Goal: Task Accomplishment & Management: Manage account settings

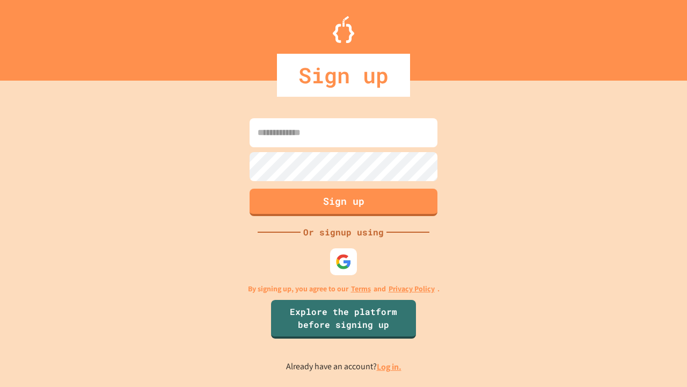
click at [390, 366] on link "Log in." at bounding box center [389, 366] width 25 height 11
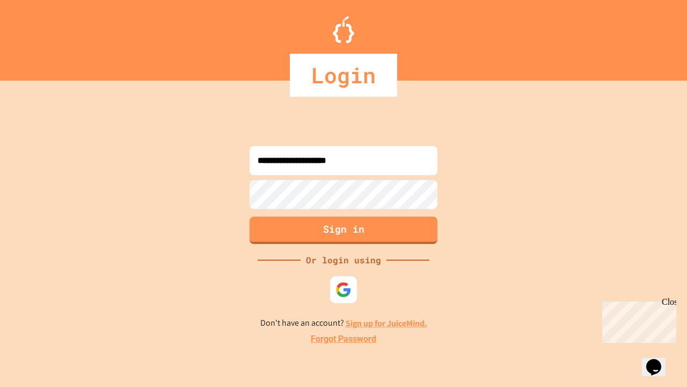
type input "**********"
